Goal: Information Seeking & Learning: Learn about a topic

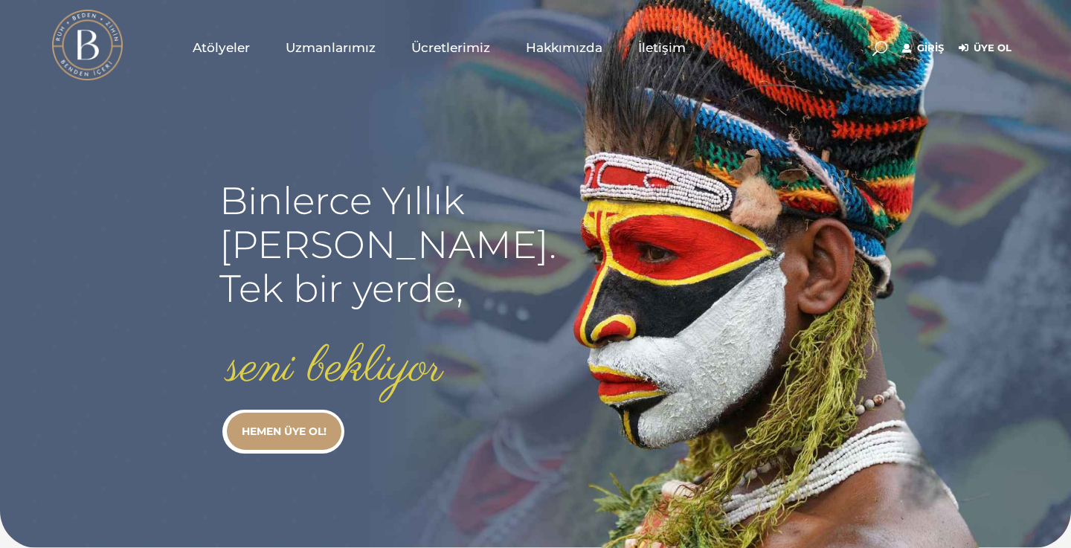
click at [343, 46] on span "Uzmanlarımız" at bounding box center [331, 47] width 90 height 17
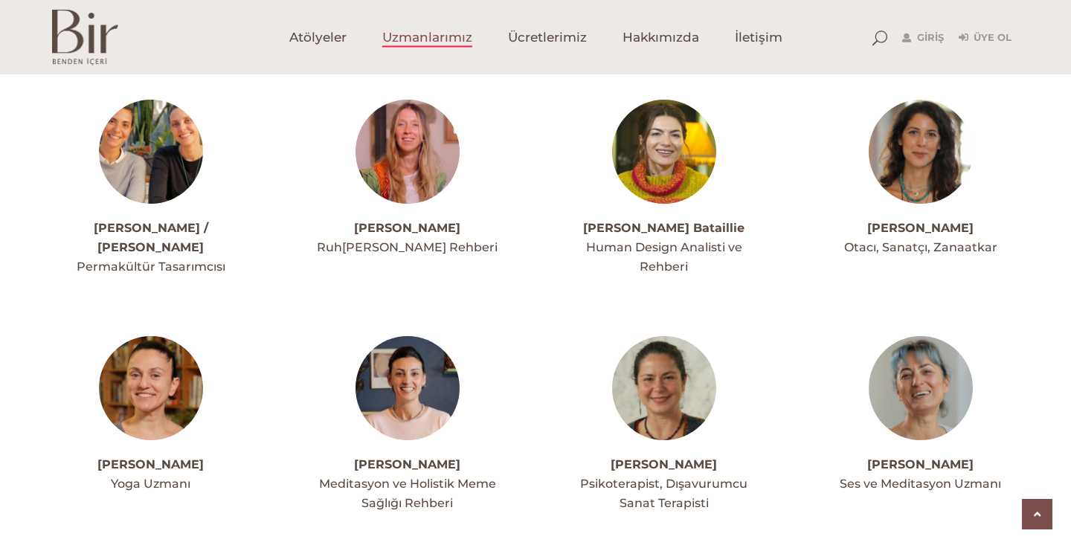
scroll to position [1705, 0]
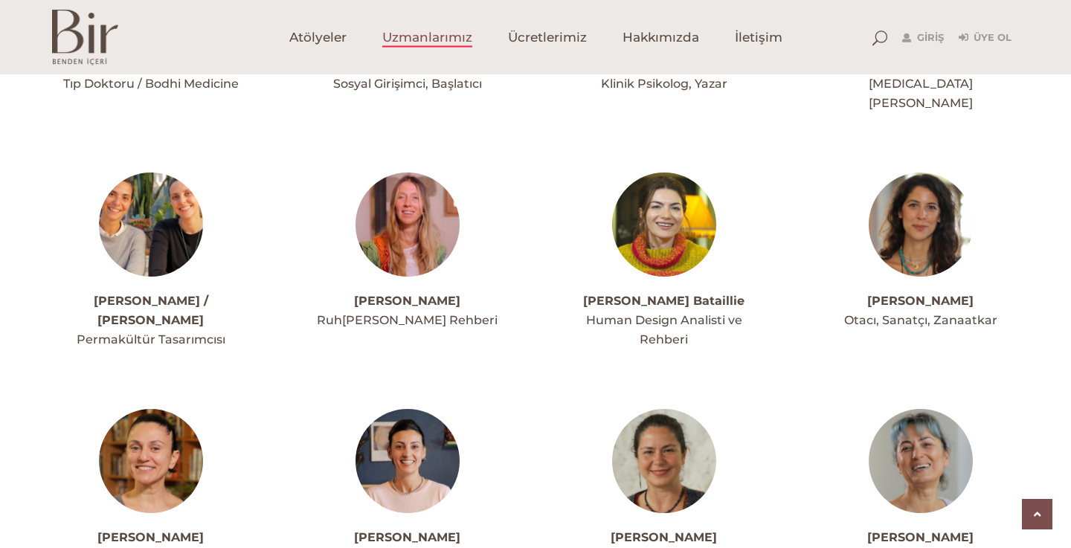
click at [417, 205] on img at bounding box center [408, 225] width 104 height 104
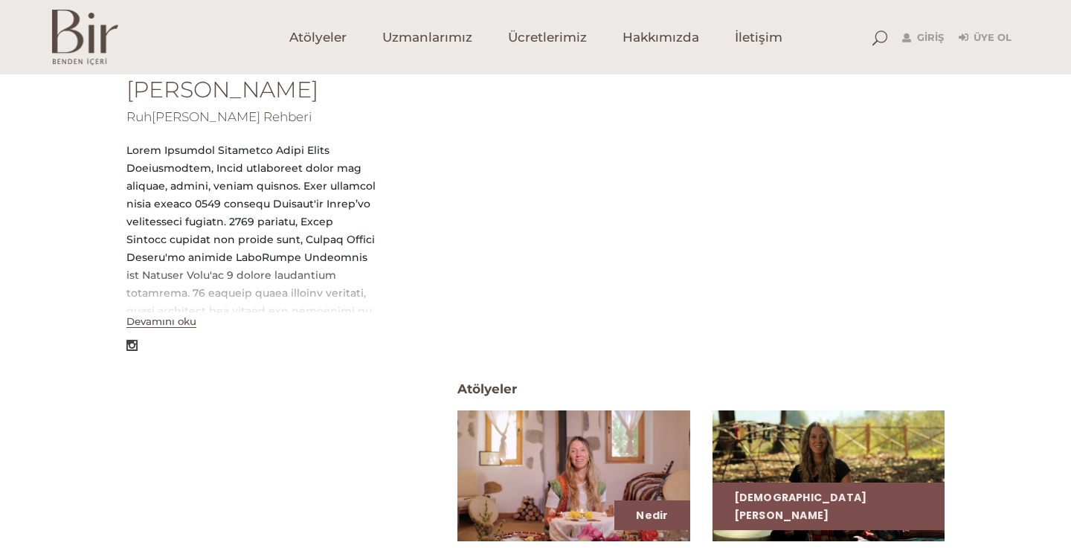
scroll to position [555, 0]
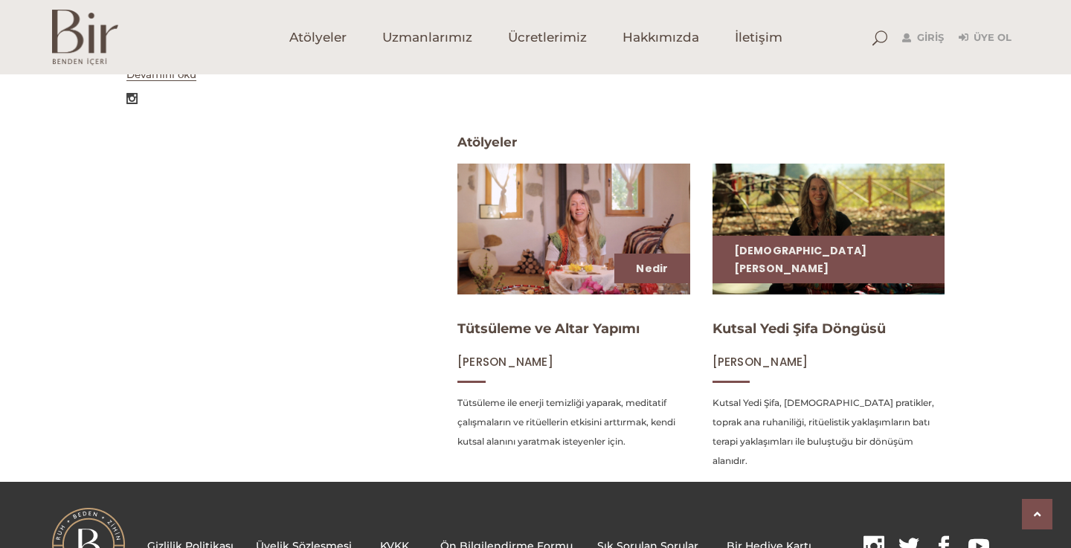
click at [766, 274] on img at bounding box center [828, 228] width 239 height 135
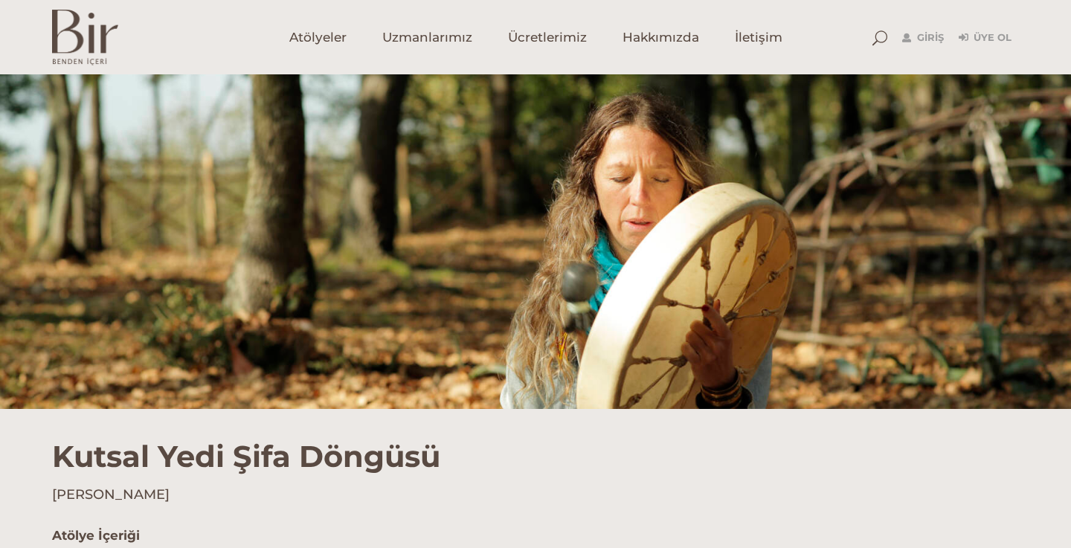
scroll to position [389, 0]
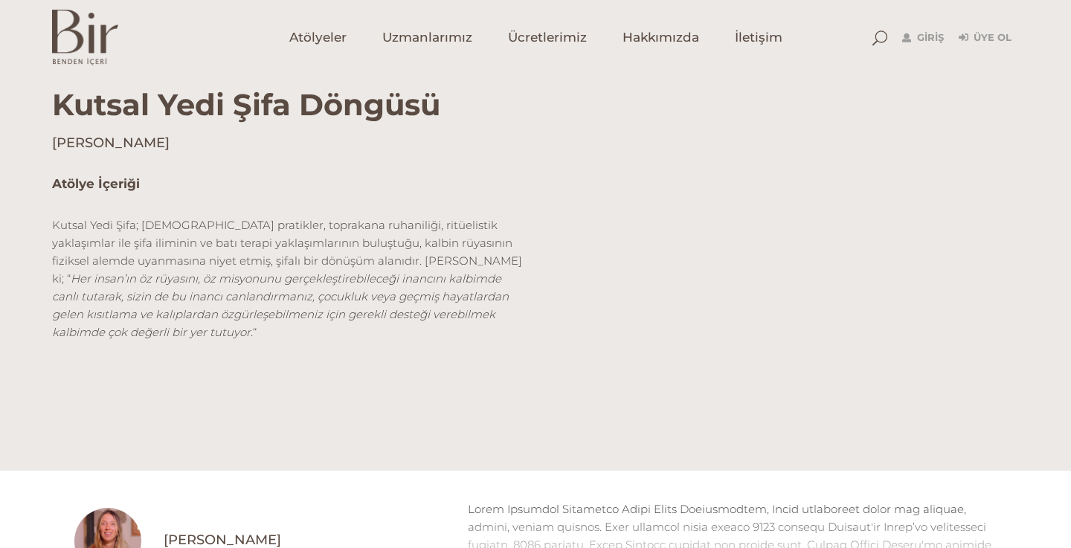
click at [320, 281] on em "Her insan’ın öz rüyasını, öz misyonunu gerçekleştirebileceği inancını kalbimde …" at bounding box center [280, 305] width 457 height 68
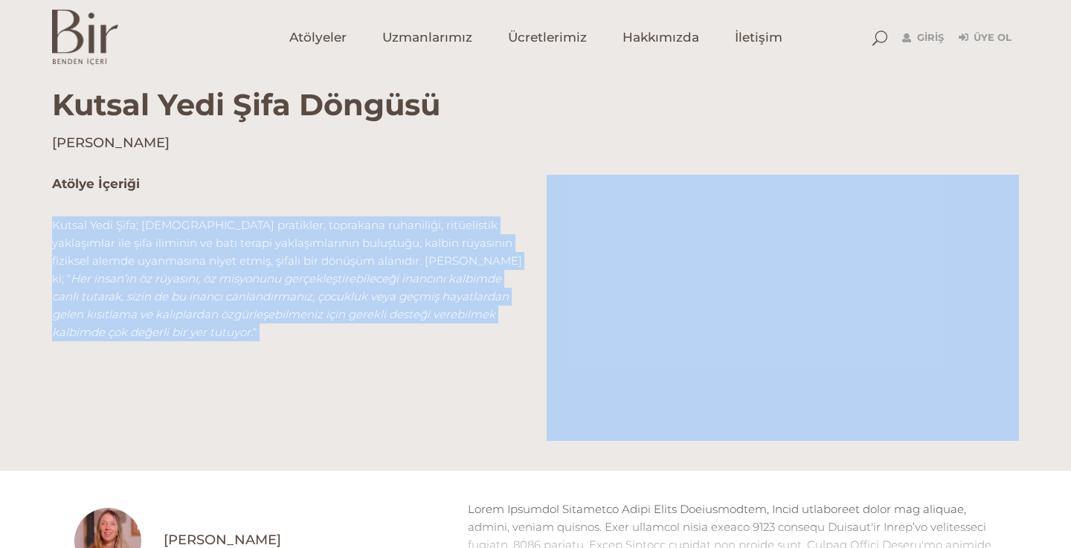
click at [320, 281] on em "Her insan’ın öz rüyasını, öz misyonunu gerçekleştirebileceği inancını kalbimde …" at bounding box center [280, 305] width 457 height 68
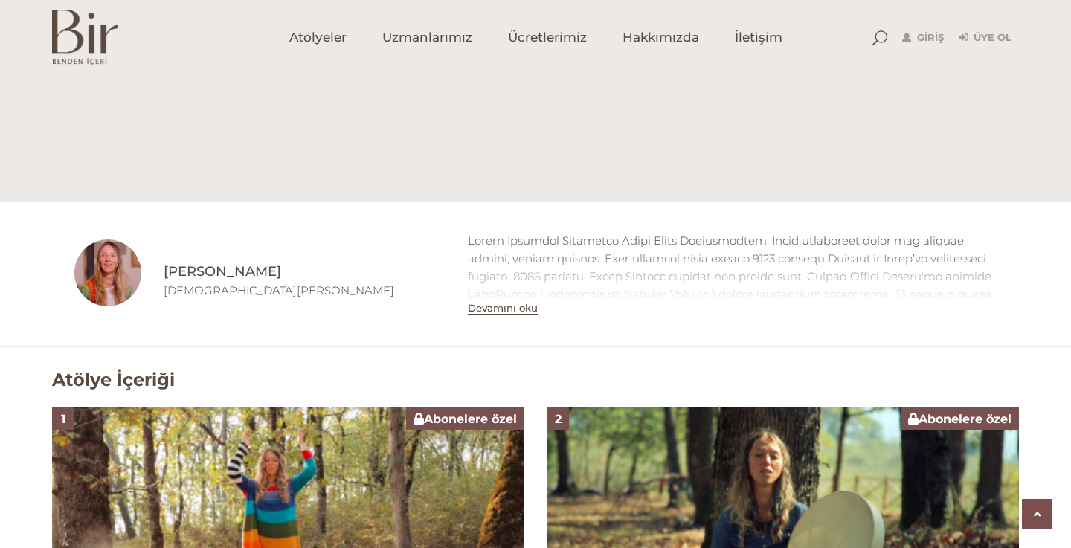
scroll to position [680, 0]
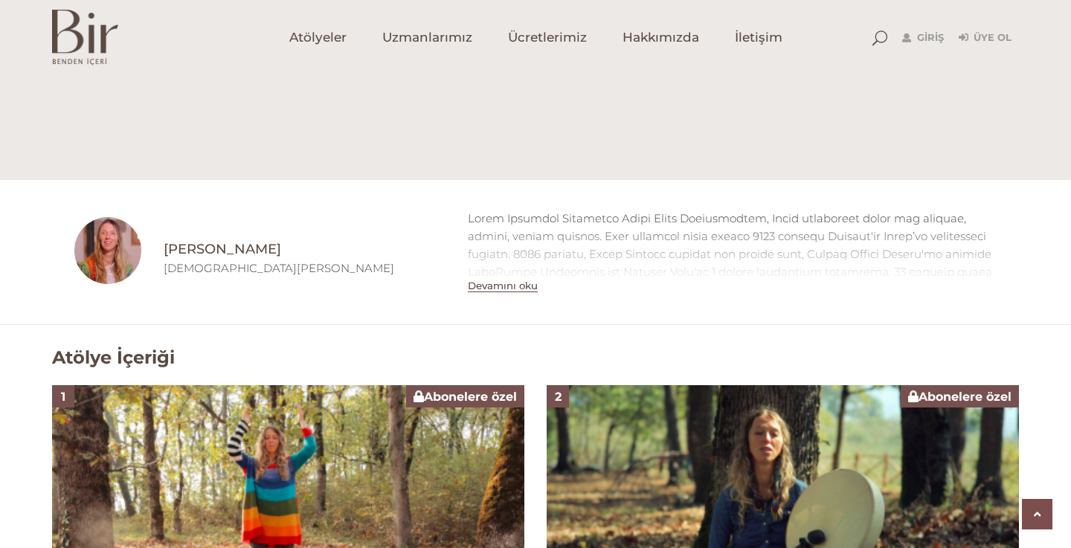
click at [512, 286] on button "Devamını oku" at bounding box center [503, 286] width 70 height 13
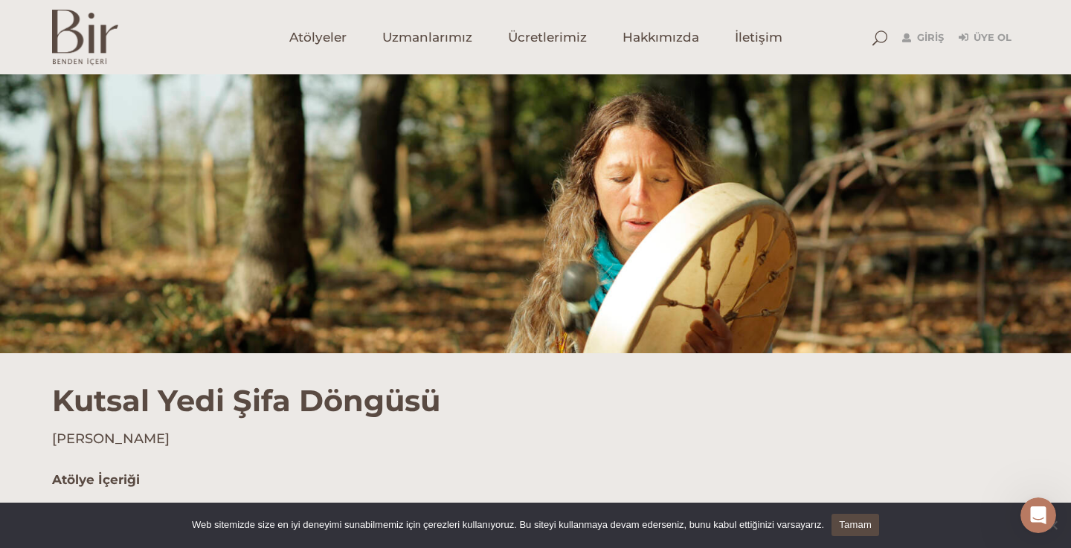
scroll to position [0, 0]
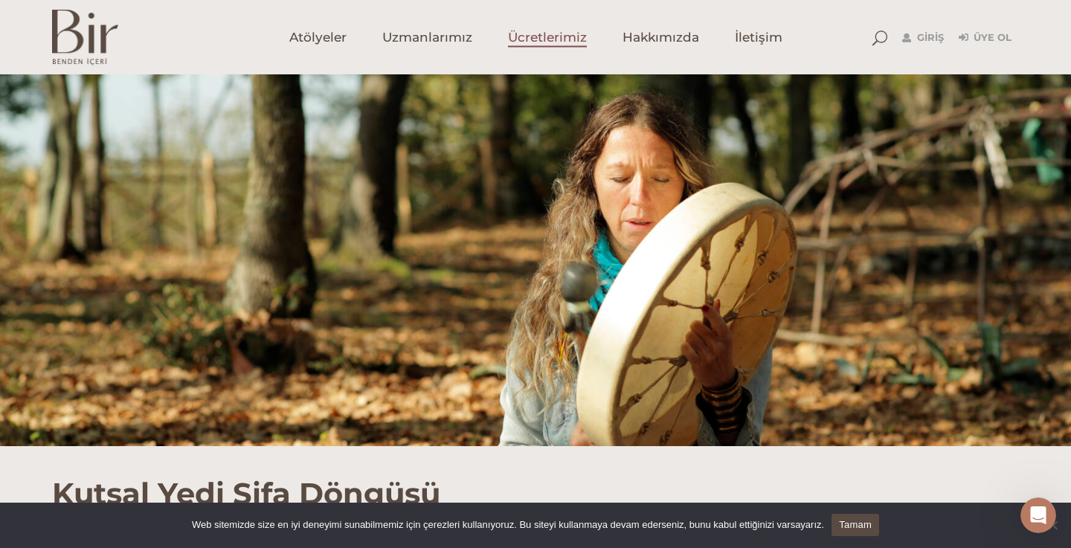
click at [545, 42] on span "Ücretlerimiz" at bounding box center [547, 37] width 79 height 17
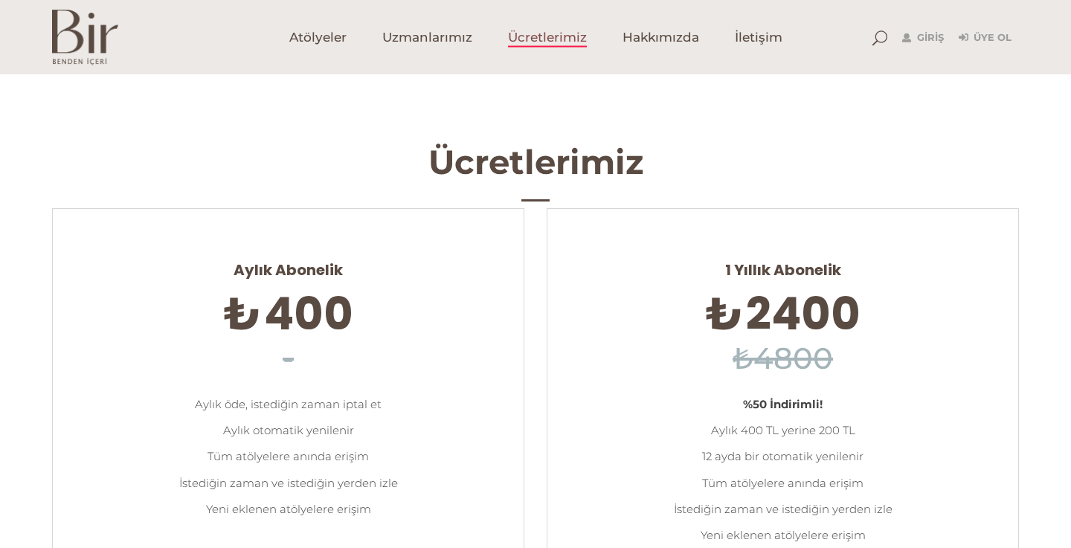
scroll to position [283, 0]
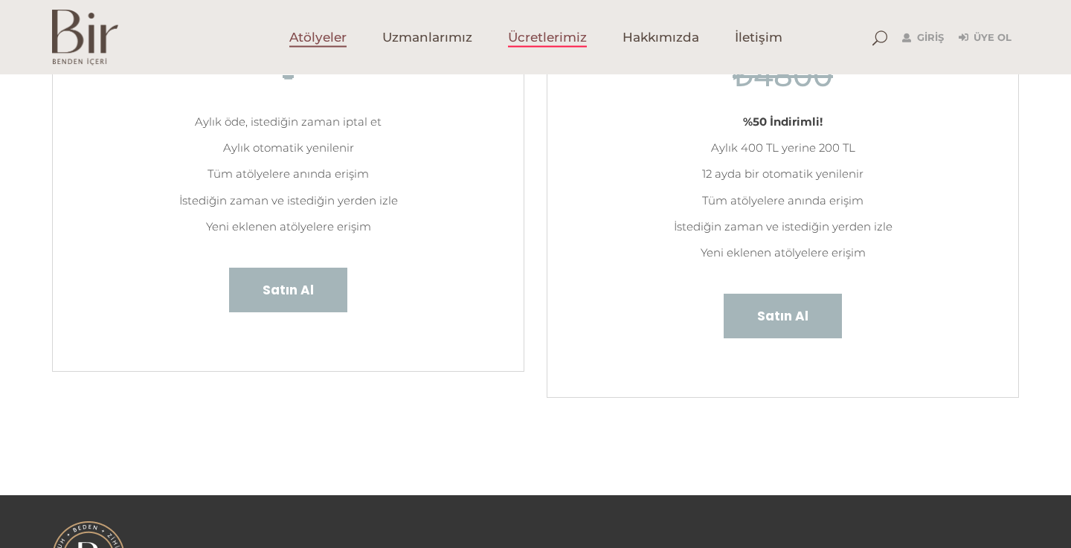
click at [344, 44] on span "Atölyeler" at bounding box center [317, 37] width 57 height 17
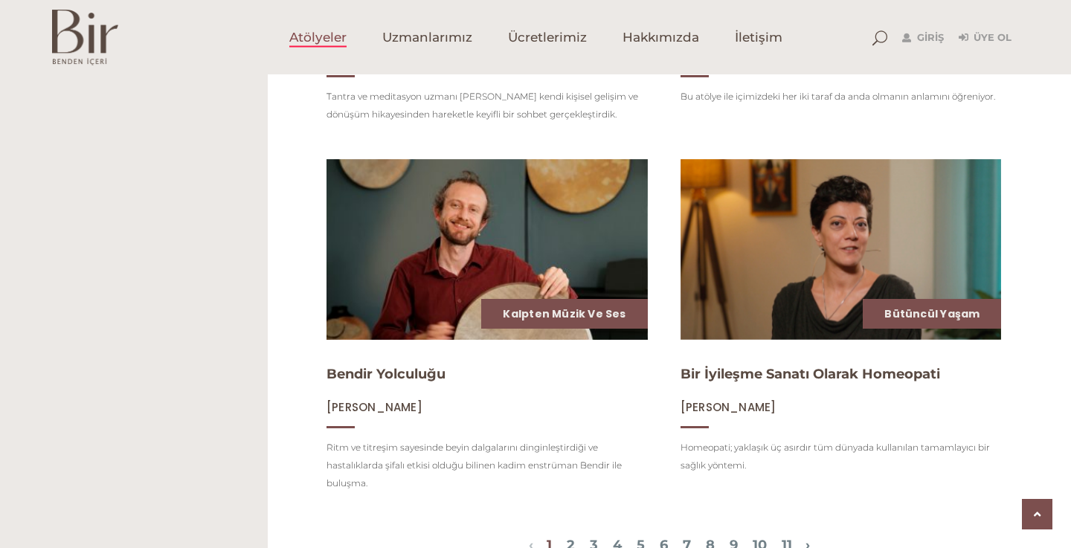
scroll to position [1725, 0]
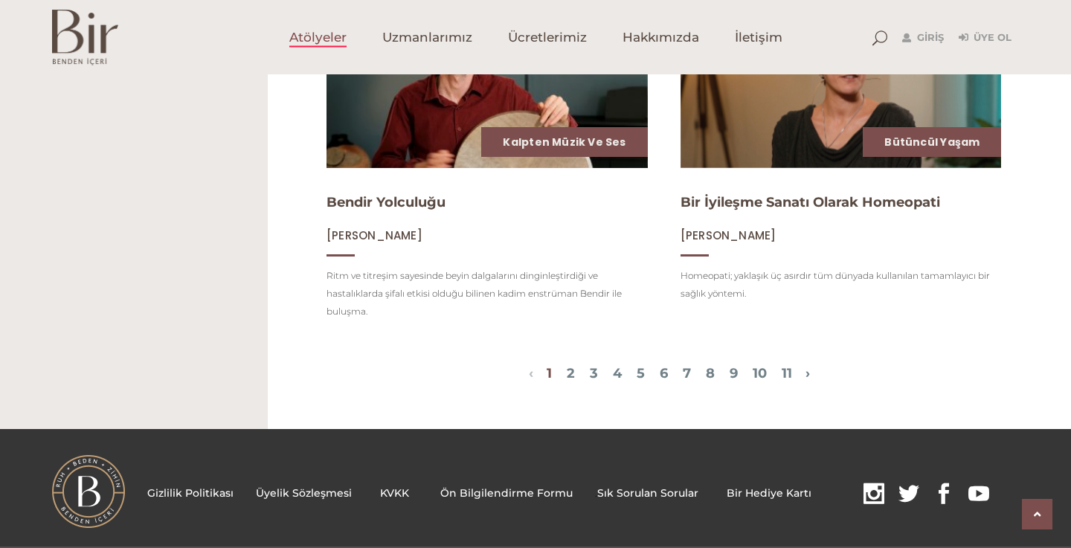
click at [550, 376] on span "1 2 3 4 5 6 7 8 9 10 11" at bounding box center [669, 375] width 272 height 18
click at [567, 376] on link "2" at bounding box center [571, 373] width 8 height 16
click at [567, 370] on link "2" at bounding box center [571, 373] width 8 height 16
